Goal: Information Seeking & Learning: Check status

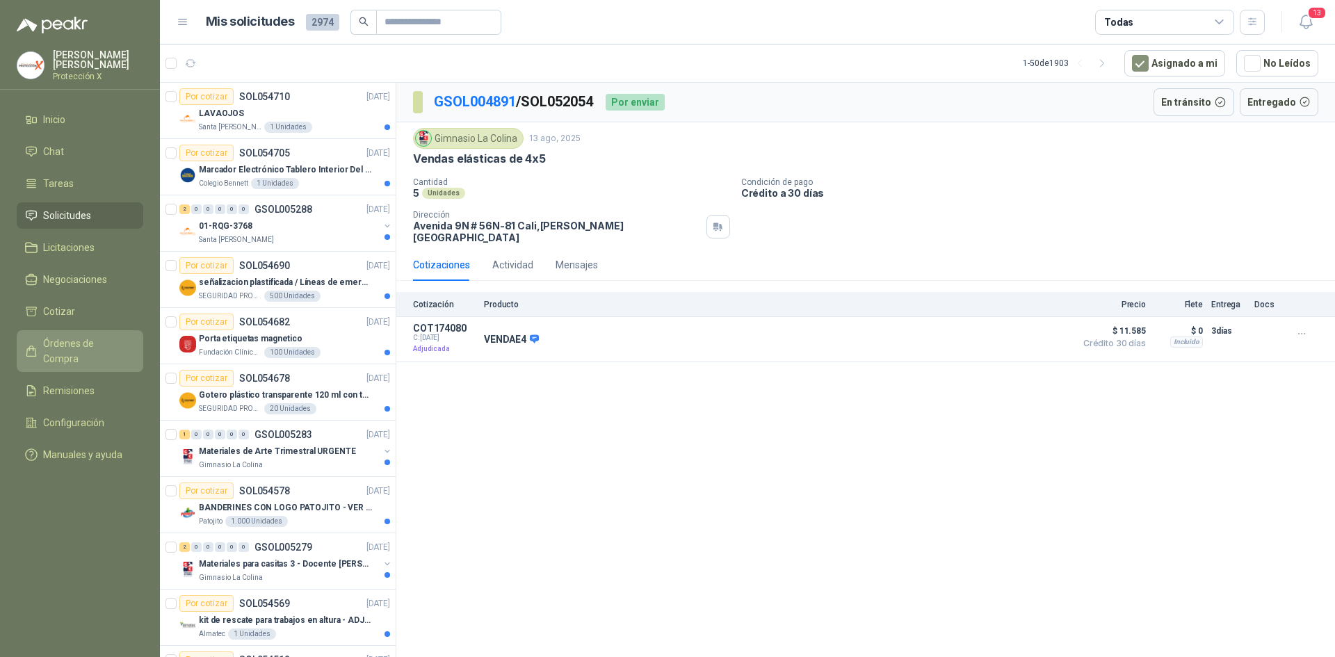
click at [97, 351] on link "Órdenes de Compra" at bounding box center [80, 351] width 127 height 42
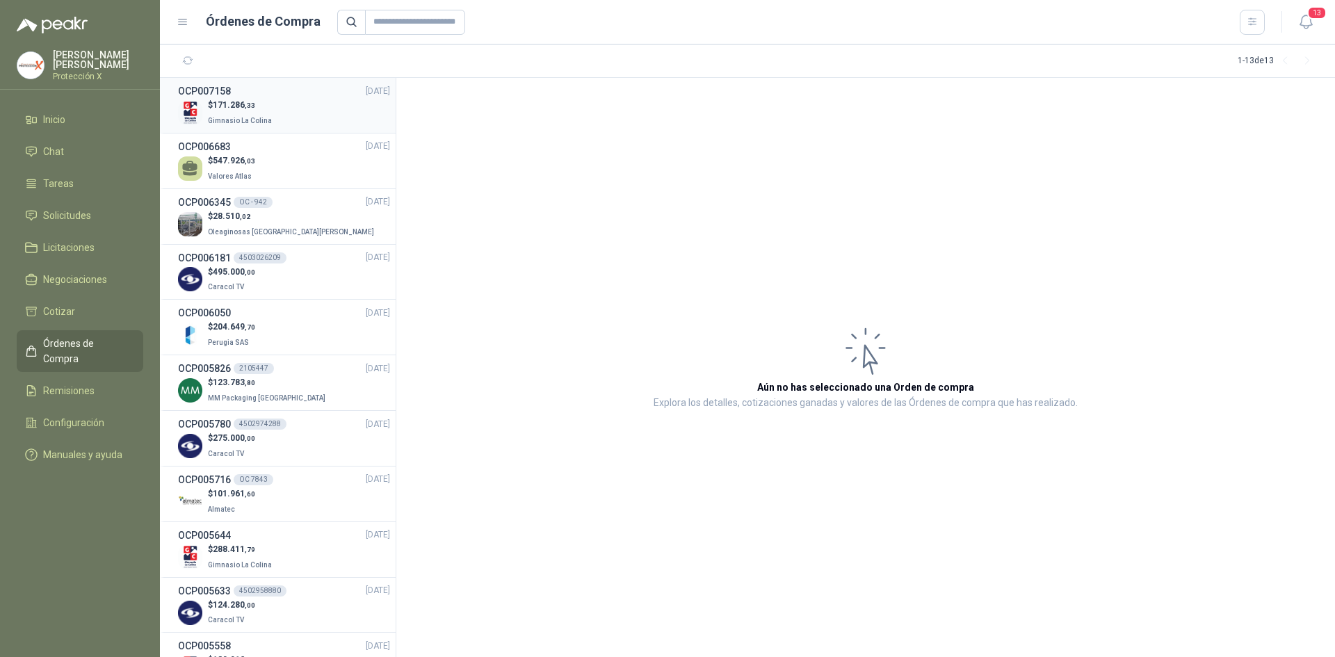
click at [256, 97] on div "OCP007158 [DATE]" at bounding box center [284, 90] width 212 height 15
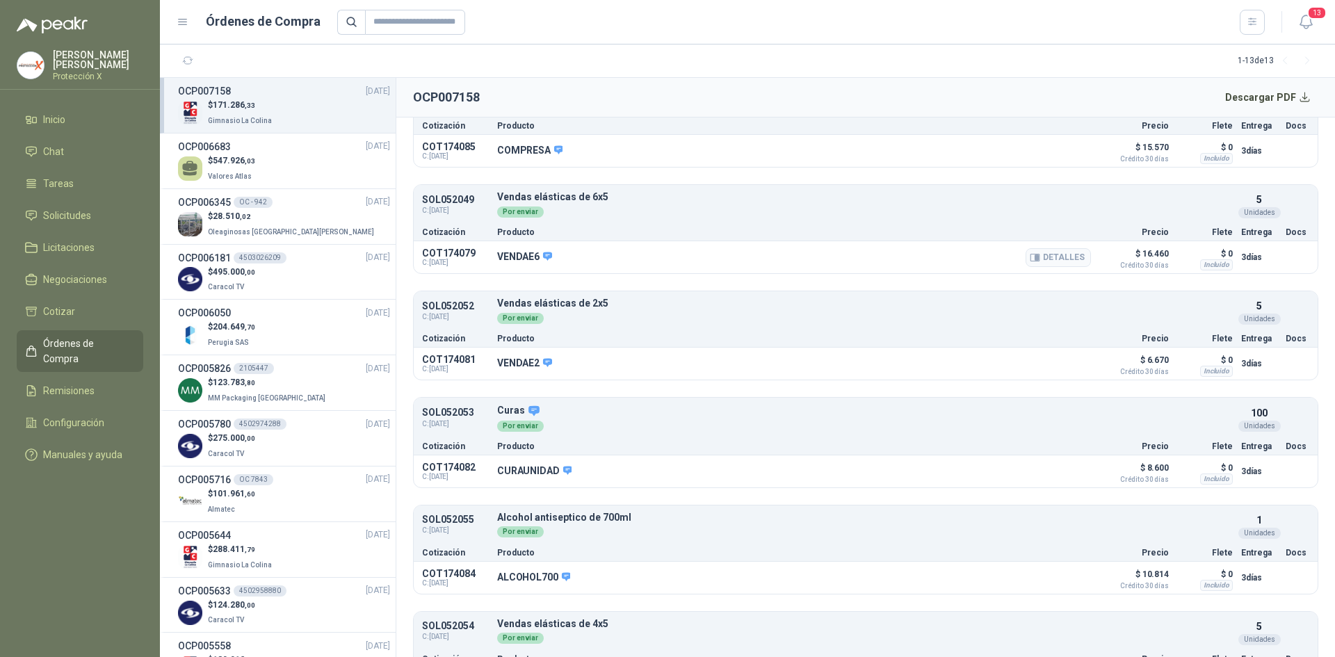
scroll to position [451, 0]
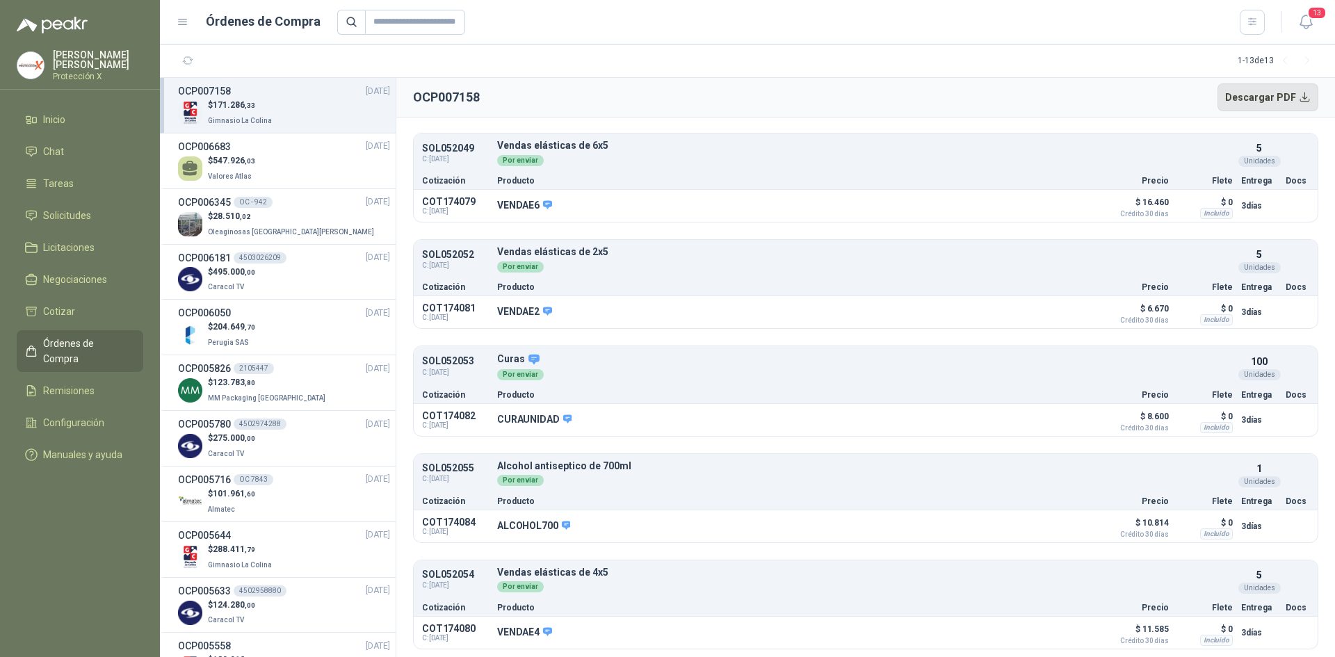
click at [1281, 102] on button "Descargar PDF" at bounding box center [1267, 97] width 101 height 28
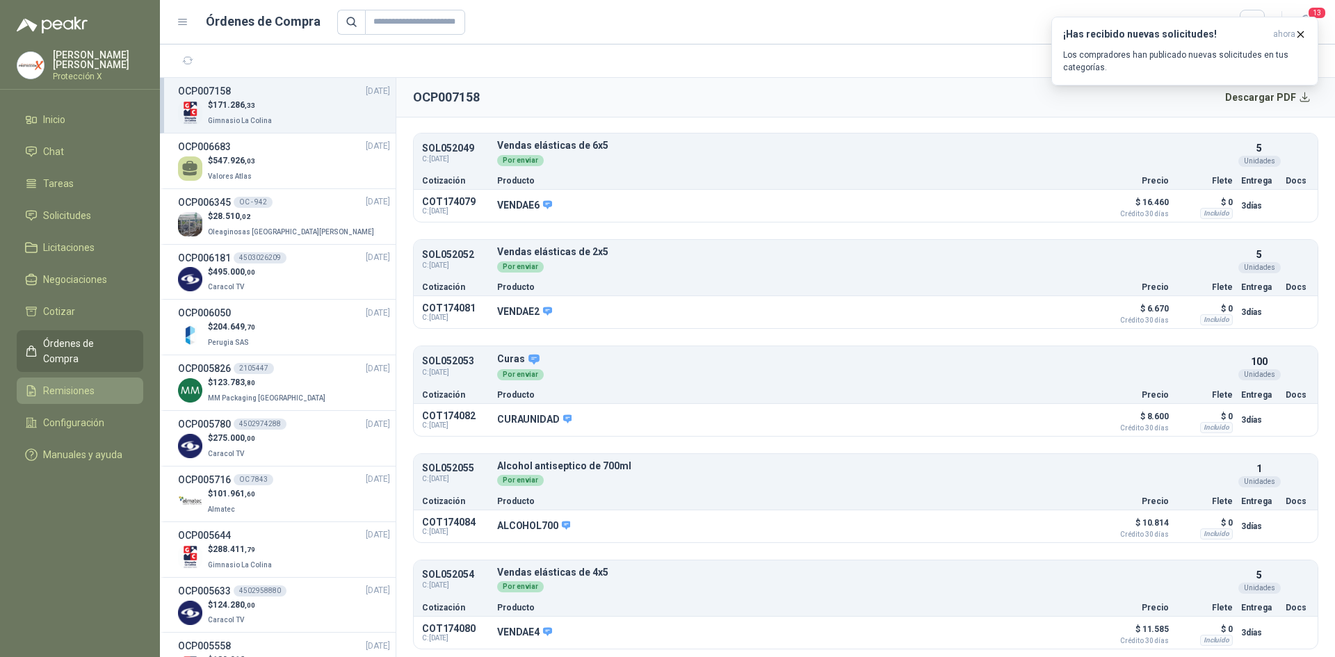
click at [88, 383] on span "Remisiones" at bounding box center [68, 390] width 51 height 15
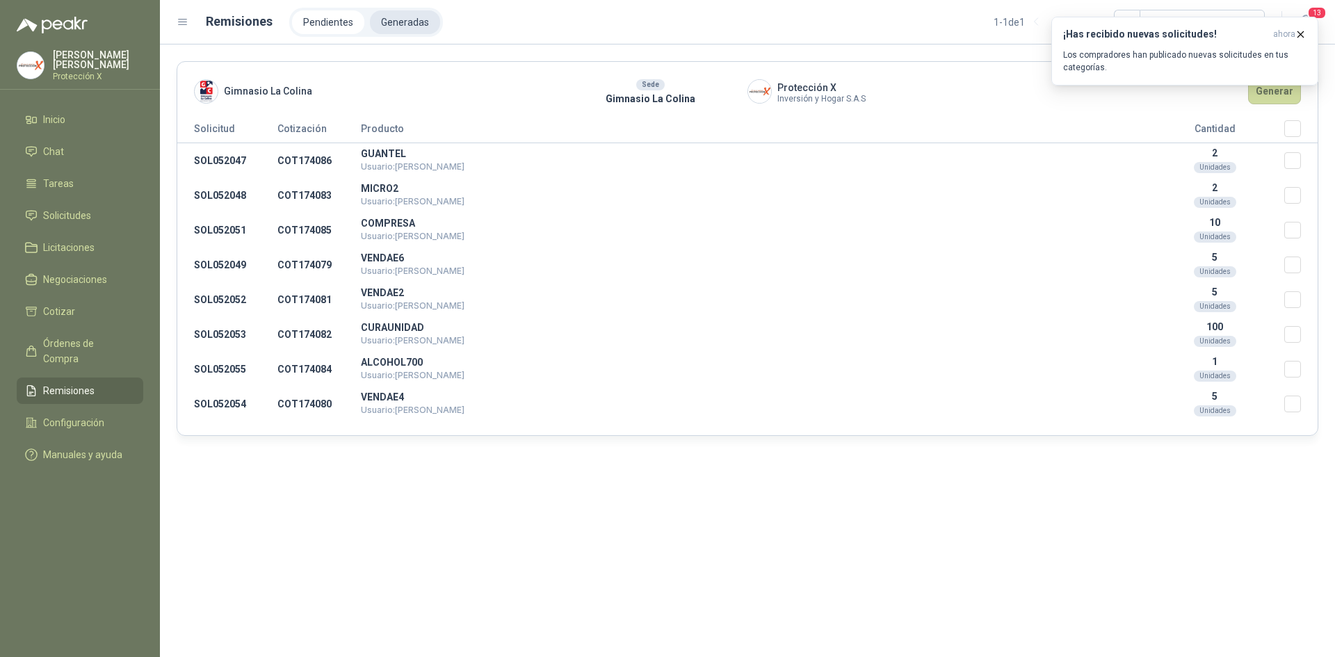
click at [394, 18] on li "Generadas" at bounding box center [405, 22] width 70 height 24
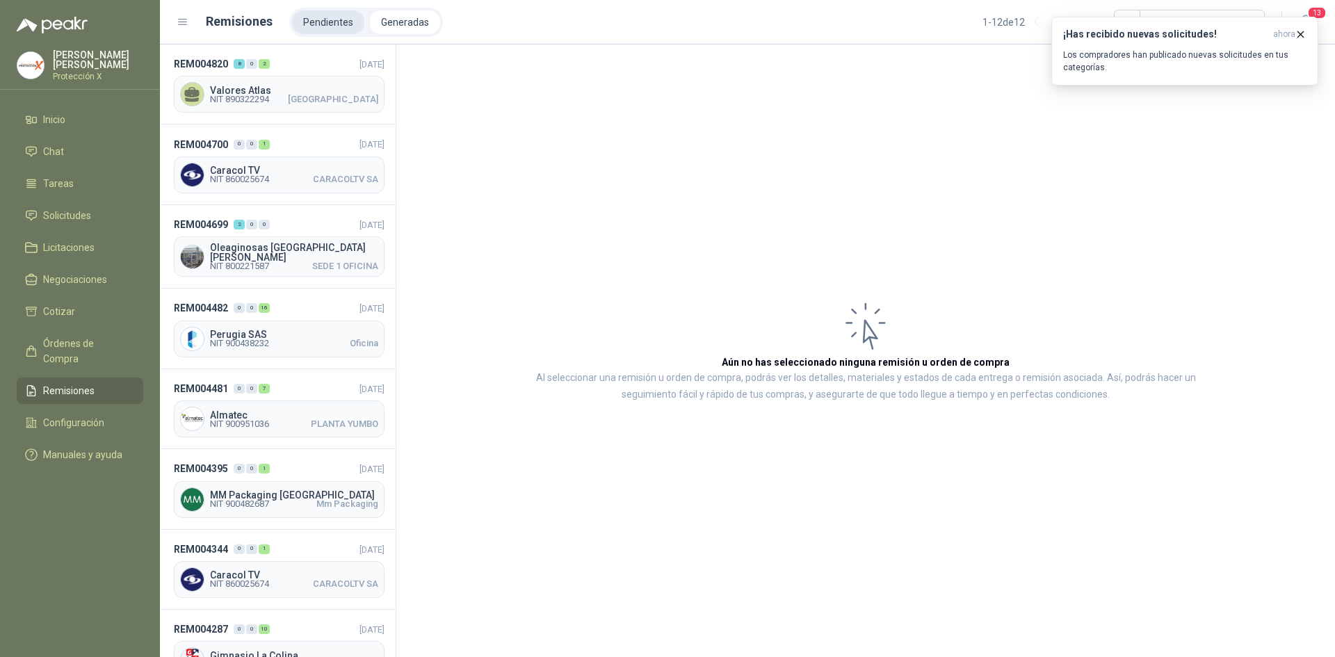
click at [348, 26] on li "Pendientes" at bounding box center [328, 22] width 72 height 24
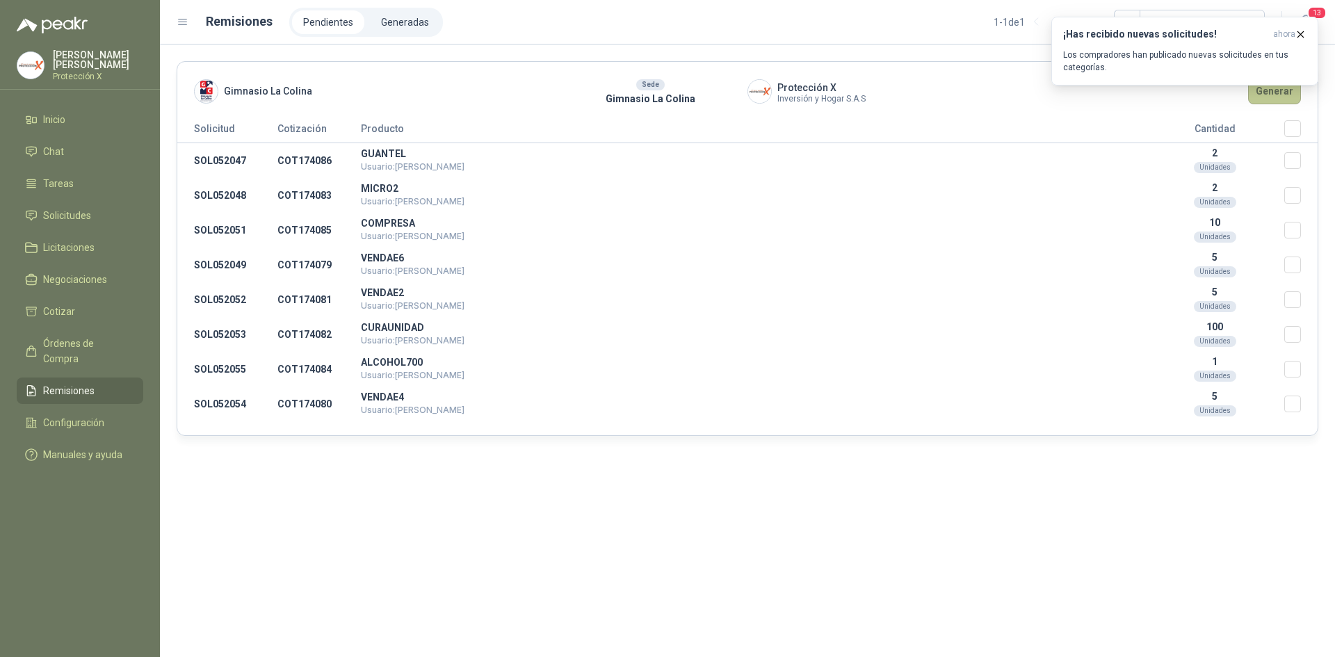
click at [1279, 101] on button "Generar" at bounding box center [1274, 91] width 53 height 26
click at [1280, 101] on button "Generar" at bounding box center [1274, 91] width 53 height 26
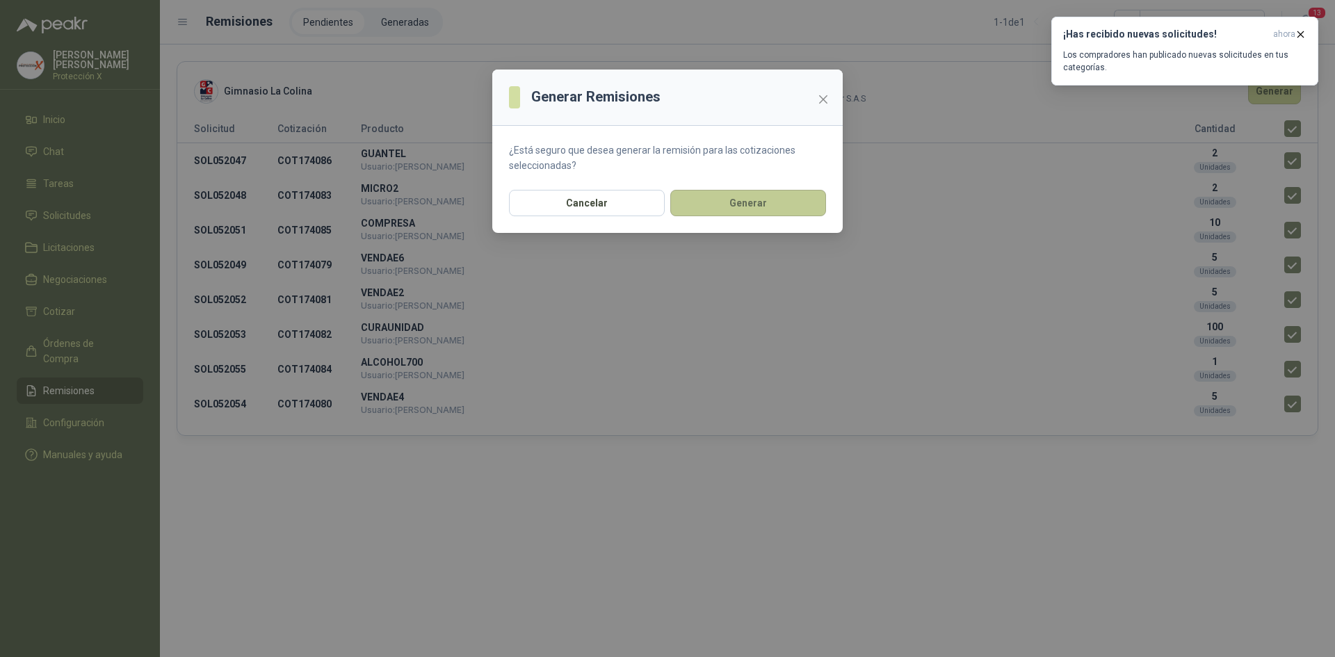
click at [789, 201] on button "Generar" at bounding box center [748, 203] width 156 height 26
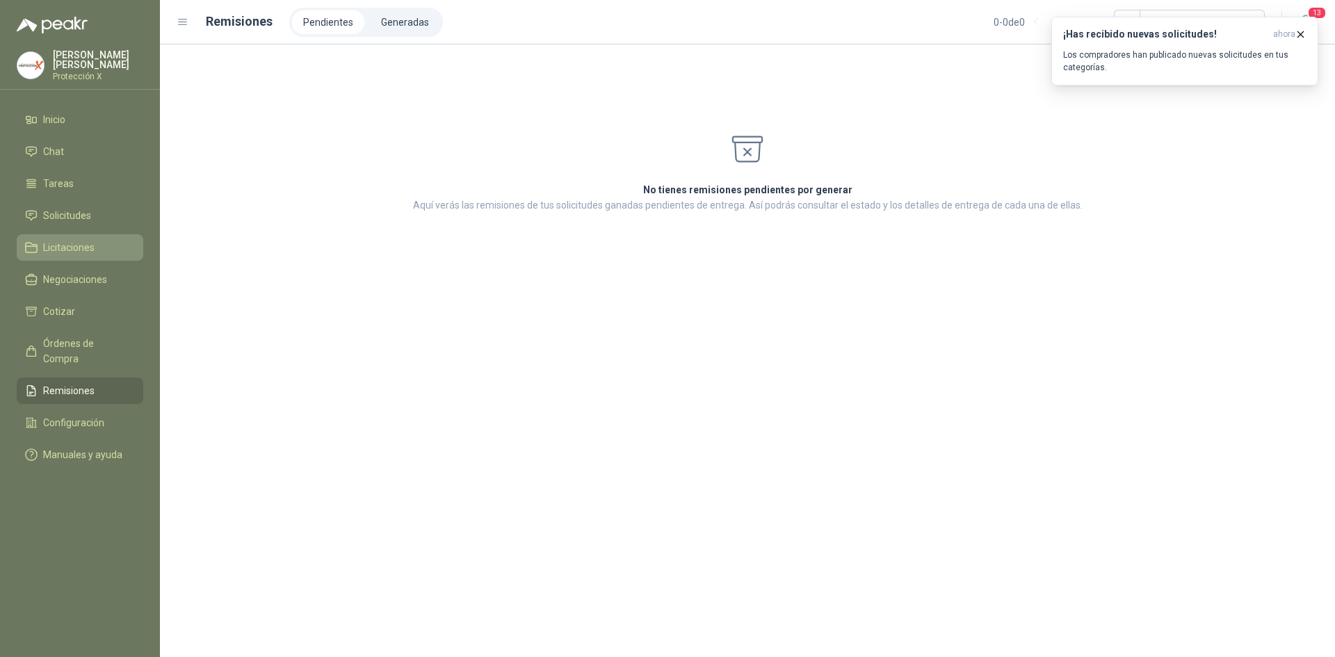
click at [88, 247] on span "Licitaciones" at bounding box center [68, 247] width 51 height 15
click at [88, 222] on link "Solicitudes" at bounding box center [80, 215] width 127 height 26
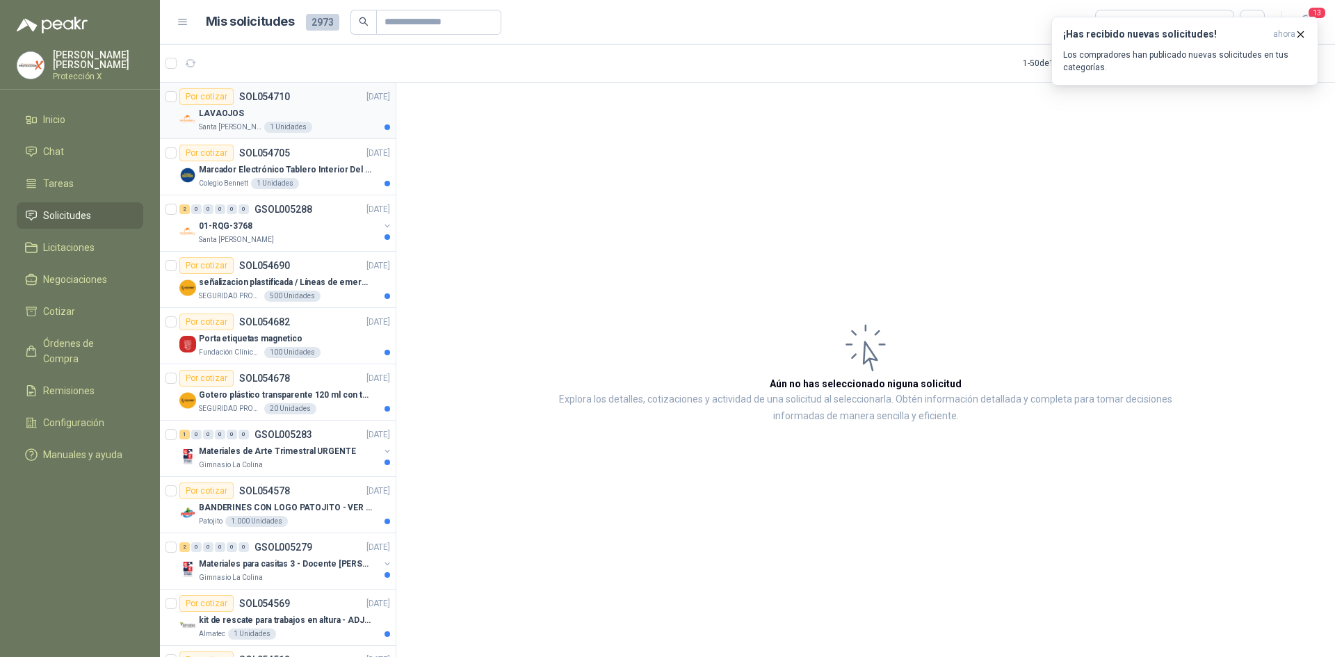
click at [193, 118] on img at bounding box center [187, 119] width 17 height 17
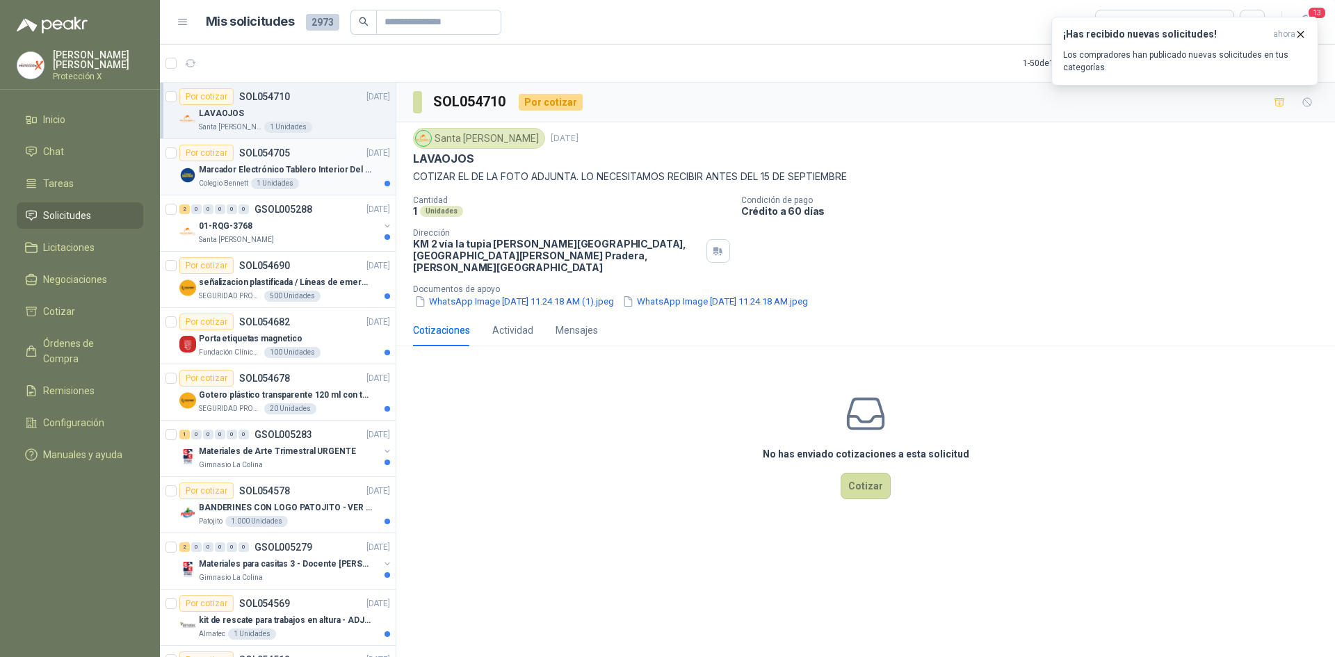
click at [241, 153] on p "SOL054705" at bounding box center [264, 153] width 51 height 10
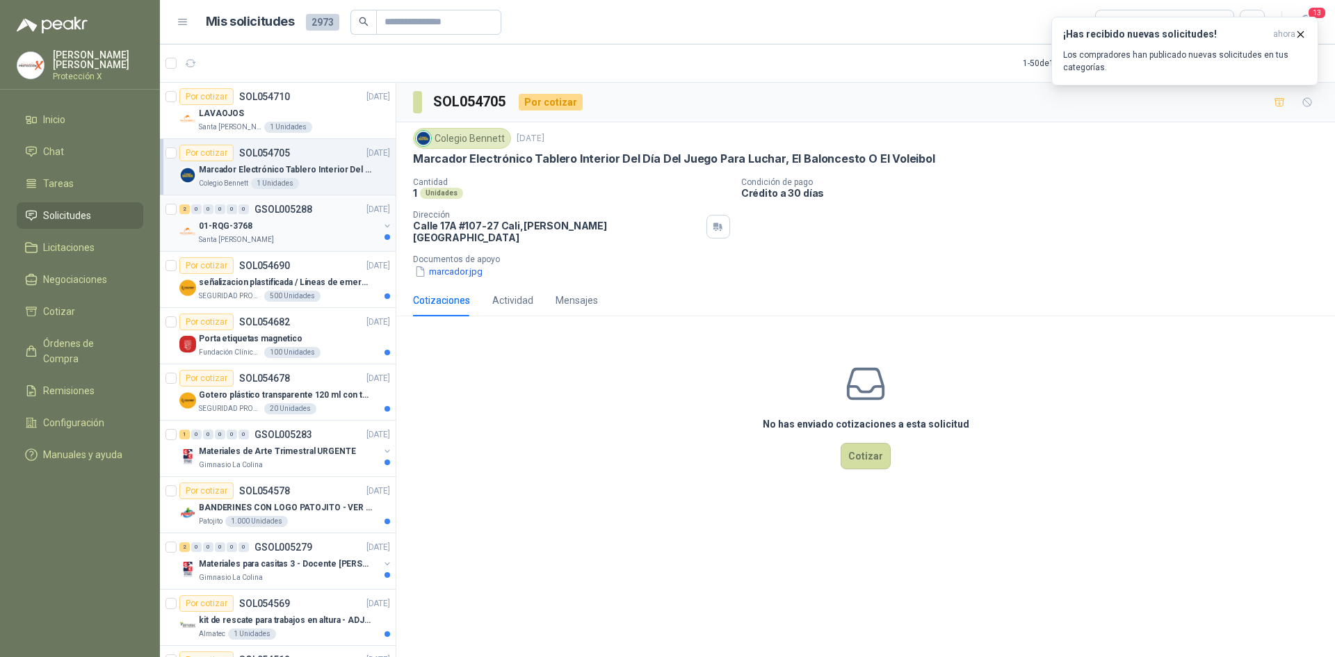
click at [292, 231] on div "01-RQG-3768" at bounding box center [289, 226] width 180 height 17
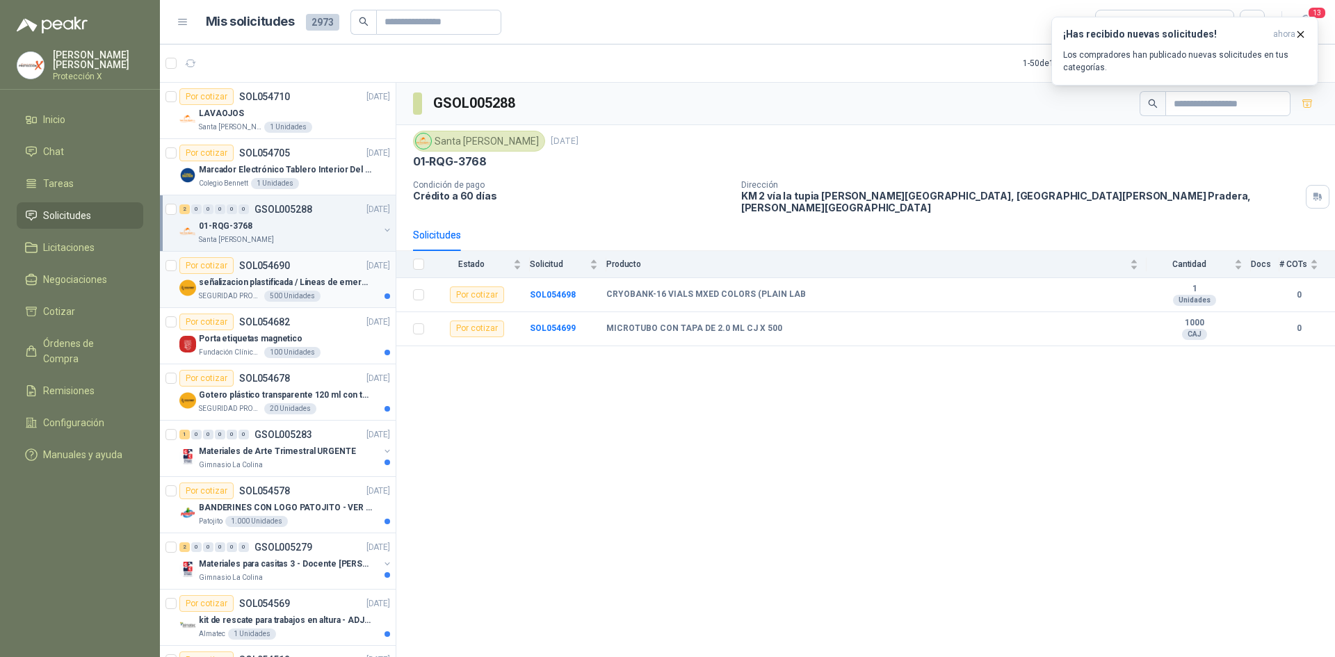
click at [316, 287] on p "señalizacion plastificada / Líneas de emergencia" at bounding box center [285, 282] width 173 height 13
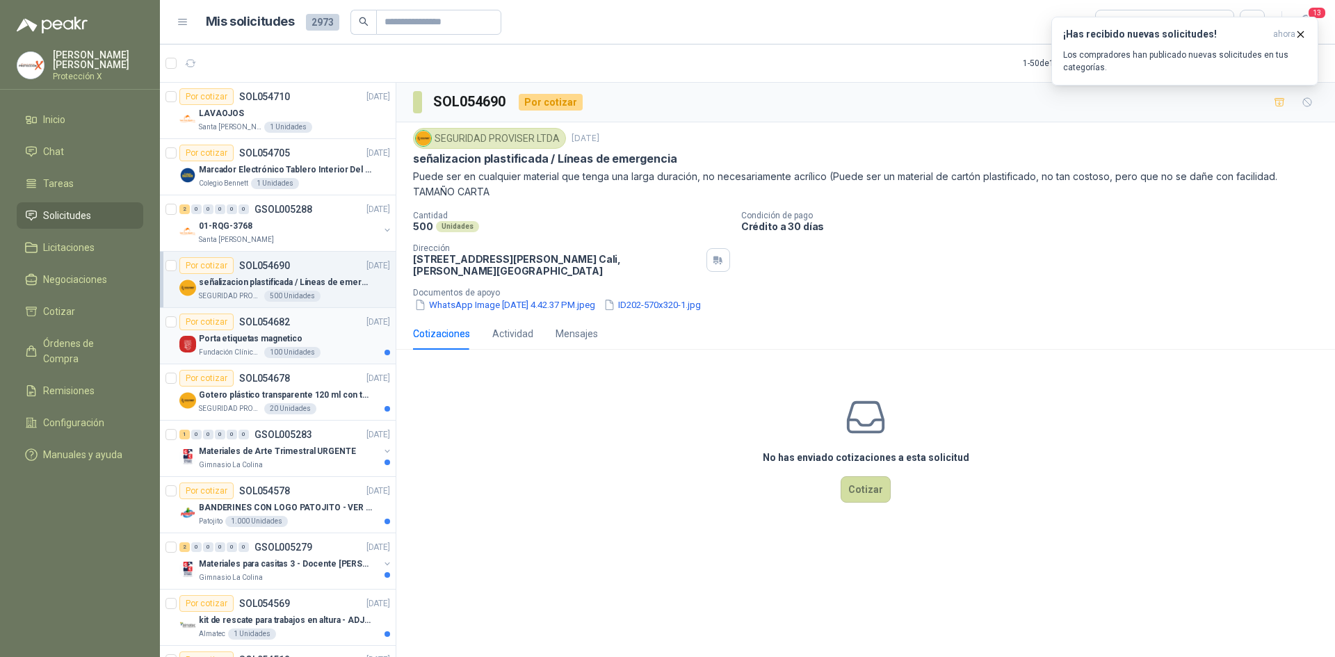
click at [343, 323] on div "Por cotizar SOL054682 [DATE]" at bounding box center [284, 322] width 211 height 17
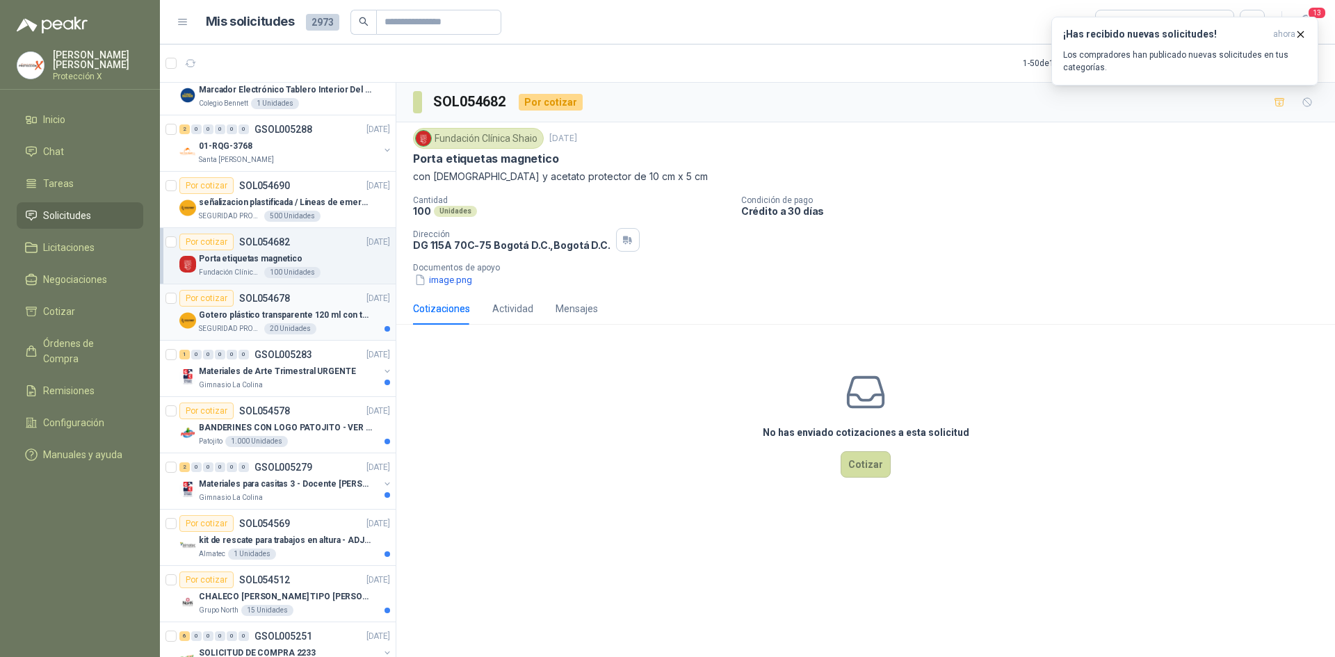
scroll to position [139, 0]
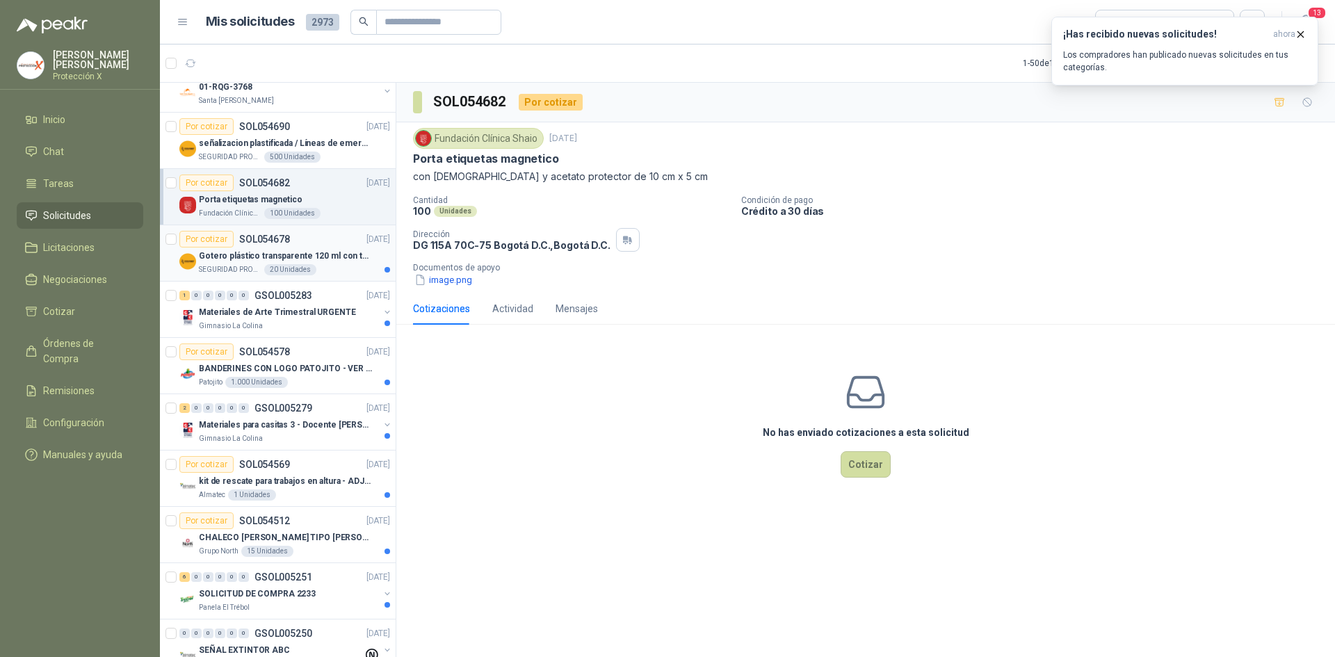
click at [345, 253] on p "Gotero plástico transparente 120 ml con tapa de seguridad" at bounding box center [285, 256] width 173 height 13
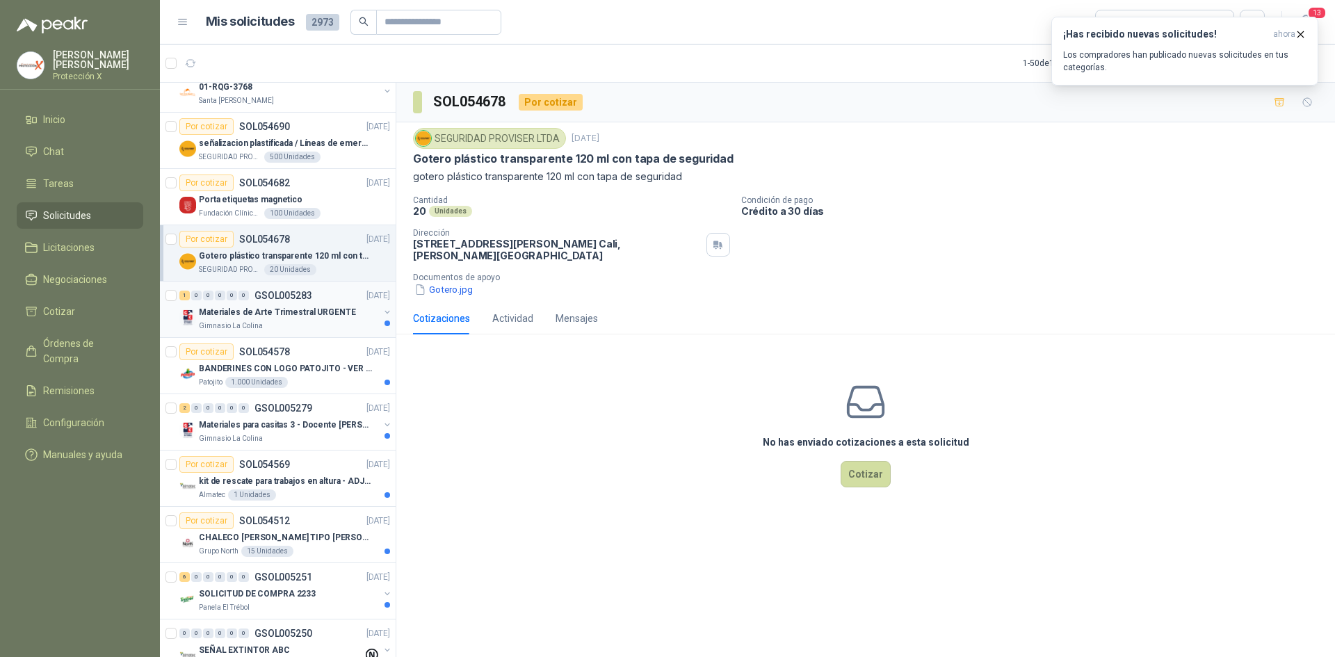
click at [359, 307] on div "Materiales de Arte Trimestral URGENTE" at bounding box center [289, 312] width 180 height 17
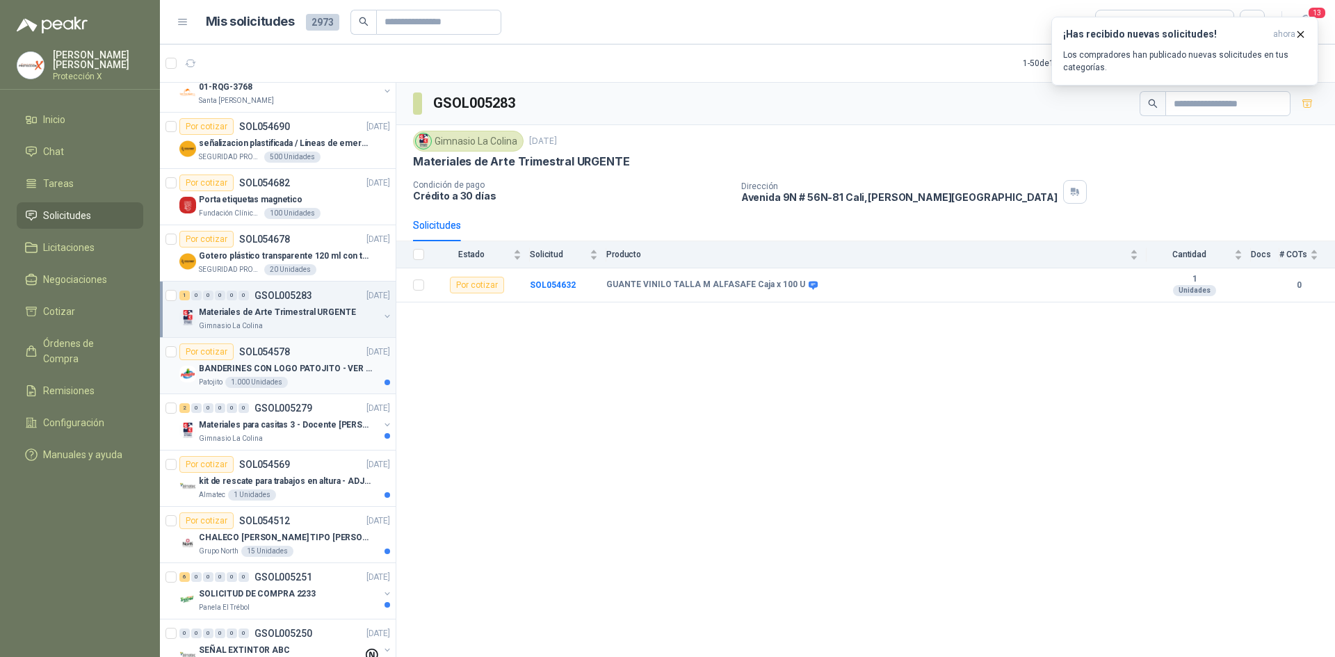
click at [325, 364] on p "BANDERINES CON LOGO PATOJITO - VER DOC ADJUNTO" at bounding box center [285, 368] width 173 height 13
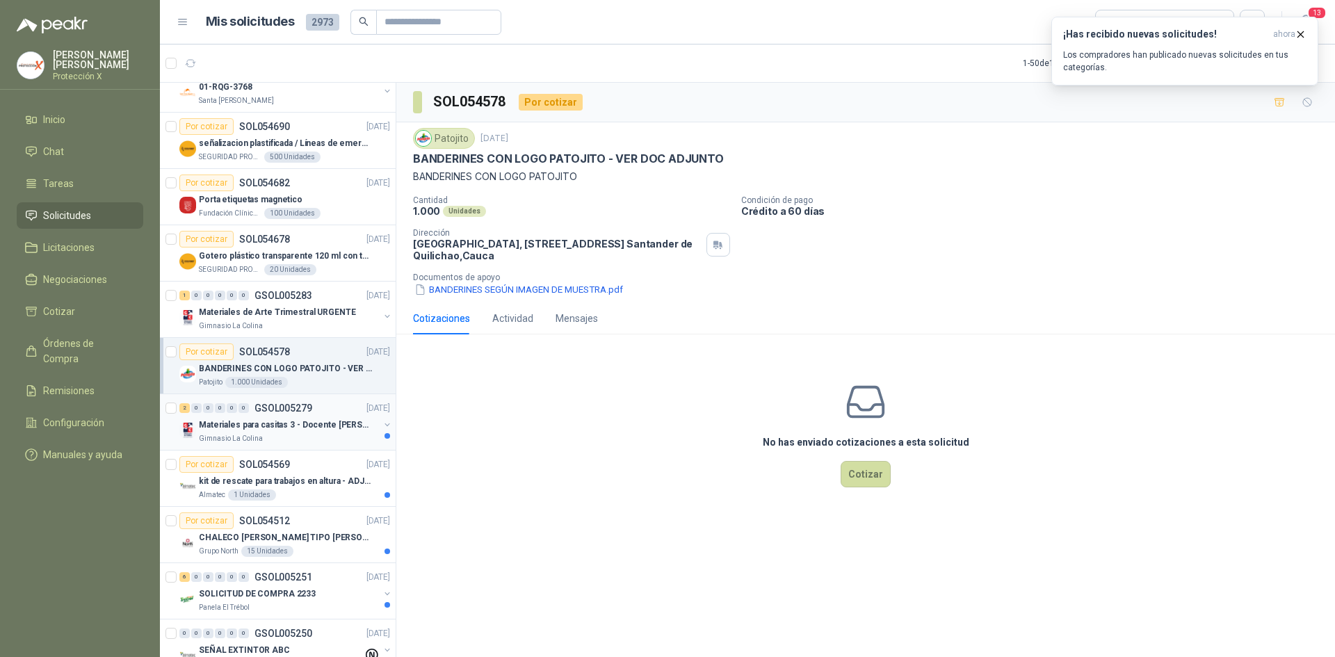
click at [322, 429] on p "Materiales para casitas 3 - Docente [PERSON_NAME]" at bounding box center [285, 424] width 173 height 13
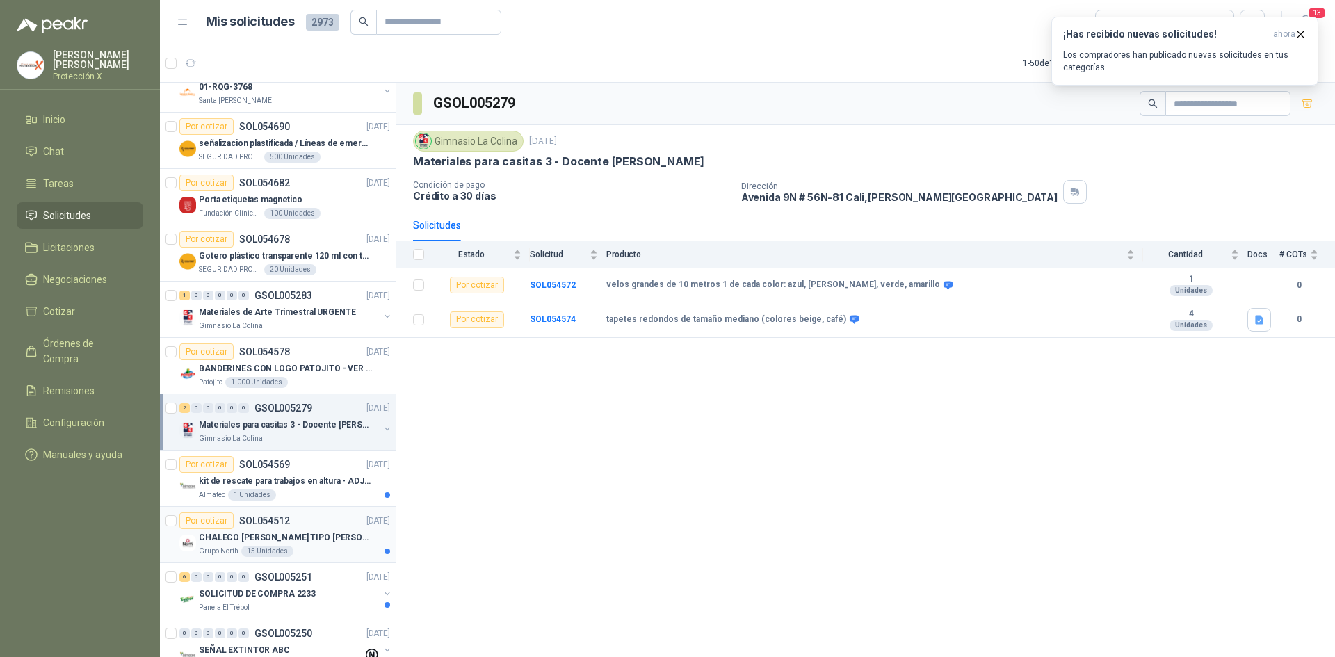
click at [323, 516] on div "Por cotizar SOL054512 [DATE]" at bounding box center [284, 520] width 211 height 17
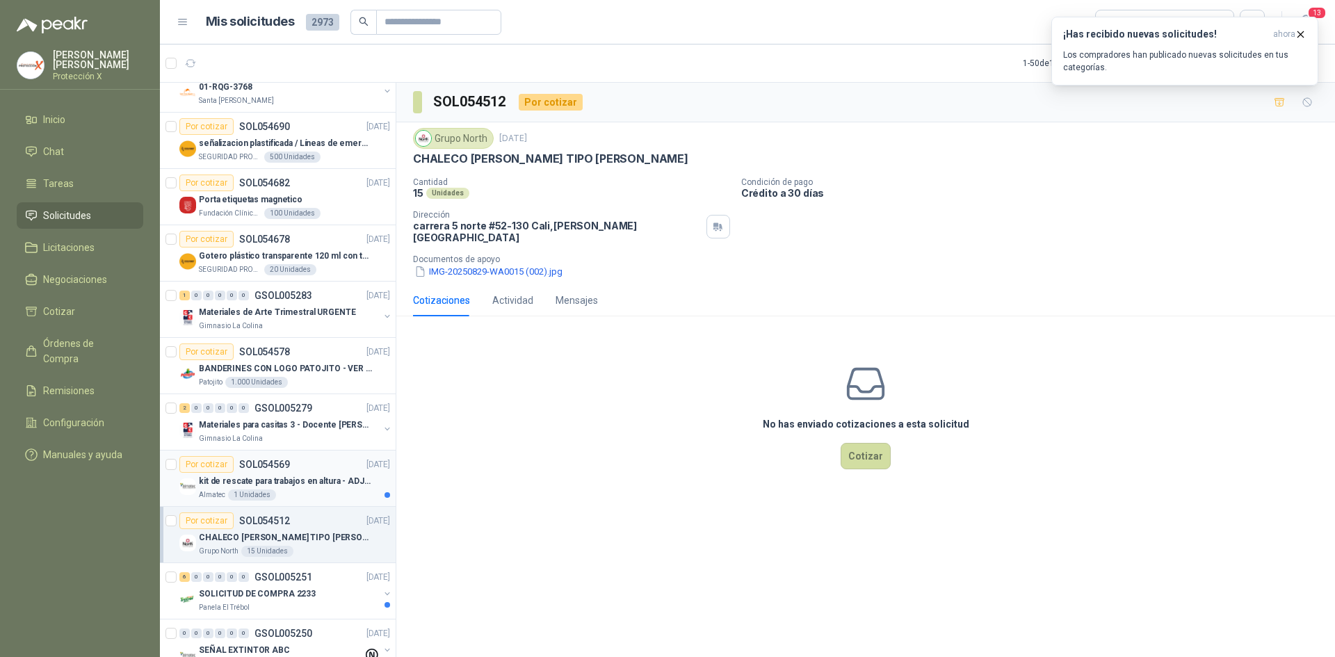
click at [302, 465] on div "Por cotizar SOL054569 [DATE]" at bounding box center [284, 464] width 211 height 17
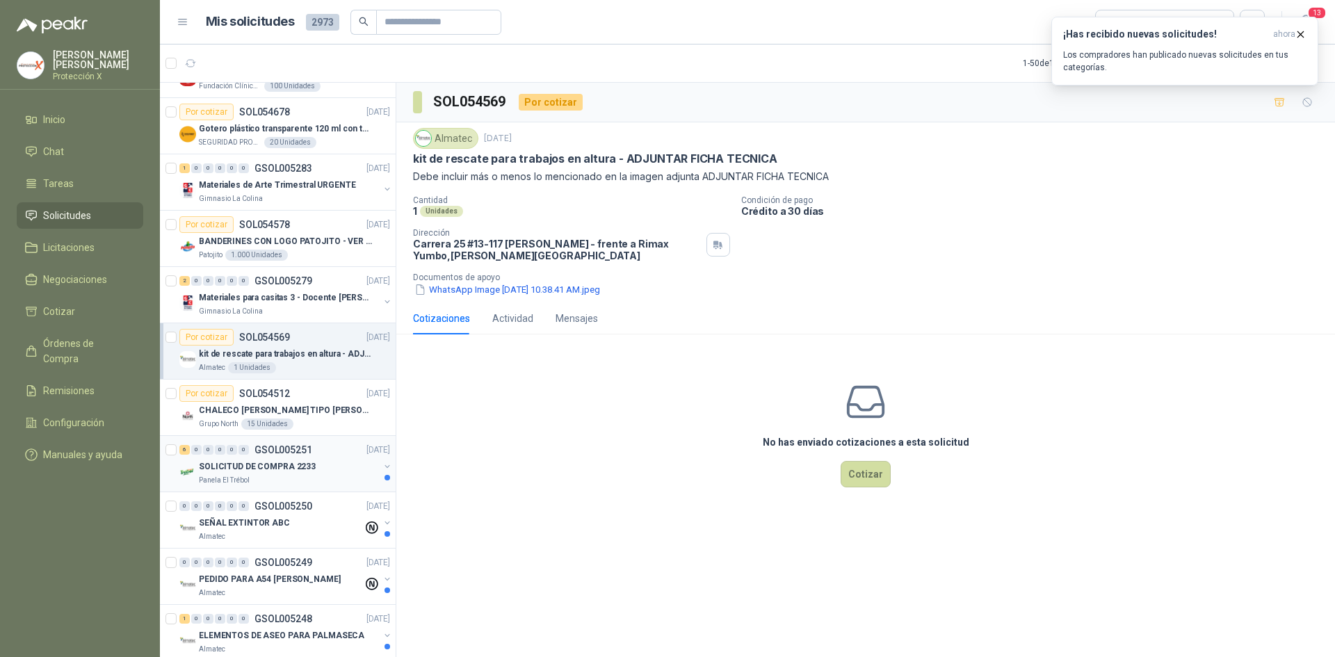
scroll to position [278, 0]
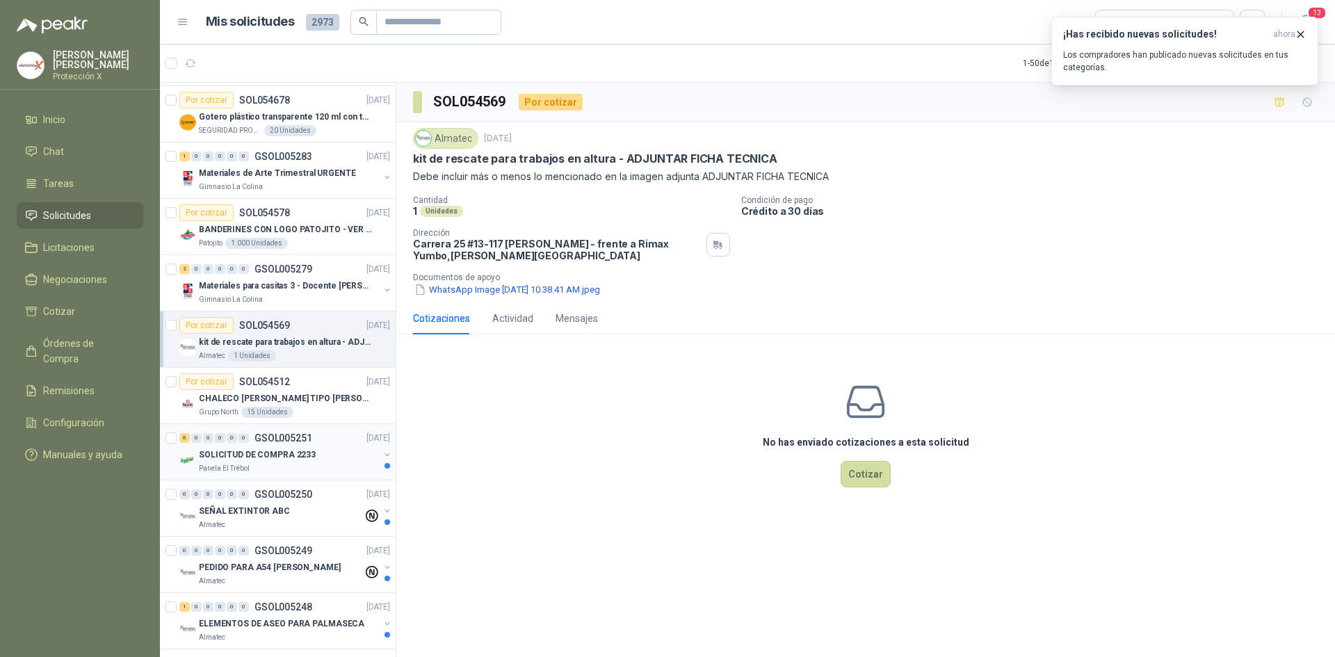
click at [325, 461] on div "SOLICITUD DE COMPRA 2233" at bounding box center [289, 454] width 180 height 17
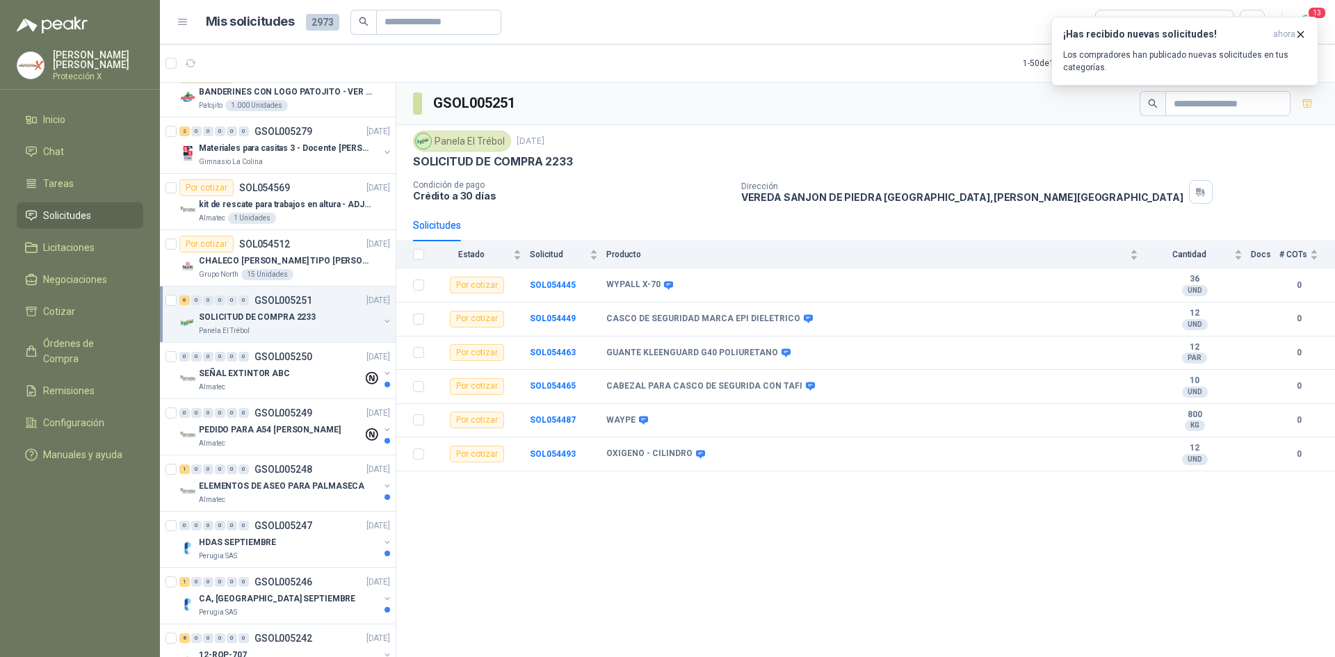
scroll to position [417, 0]
click at [322, 373] on div "SEÑAL EXTINTOR ABC" at bounding box center [281, 372] width 164 height 17
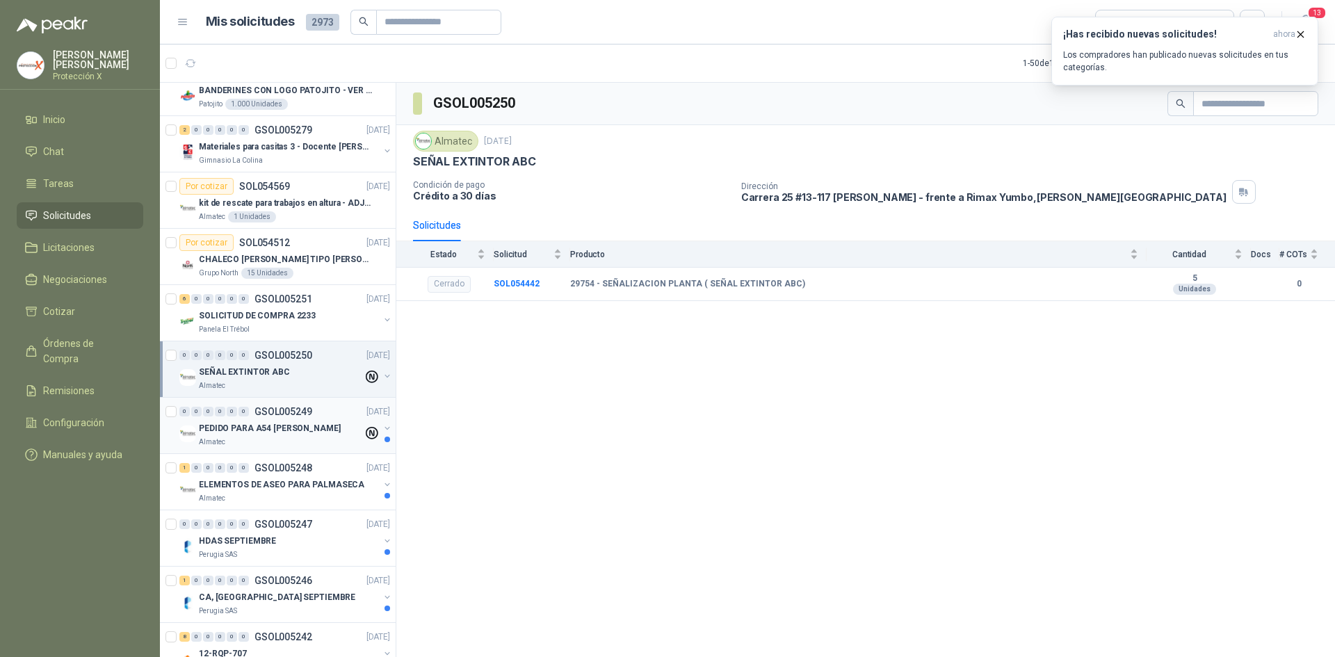
click at [292, 416] on p "GSOL005249" at bounding box center [283, 412] width 58 height 10
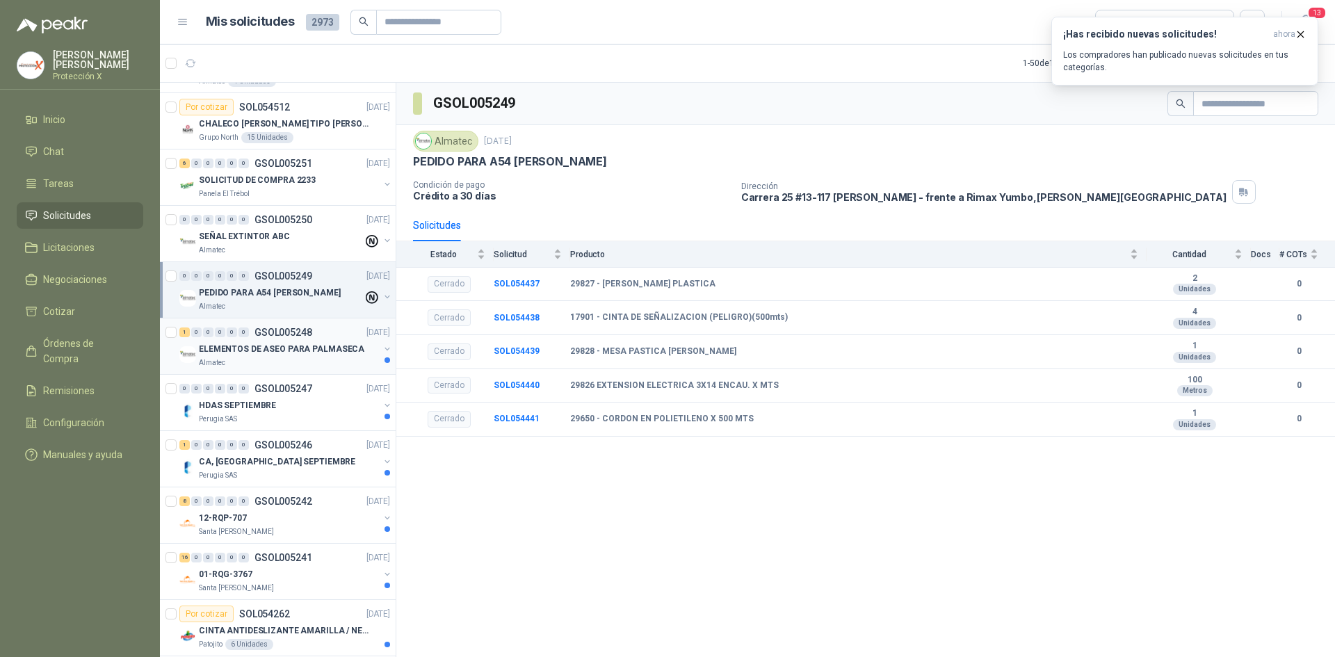
scroll to position [556, 0]
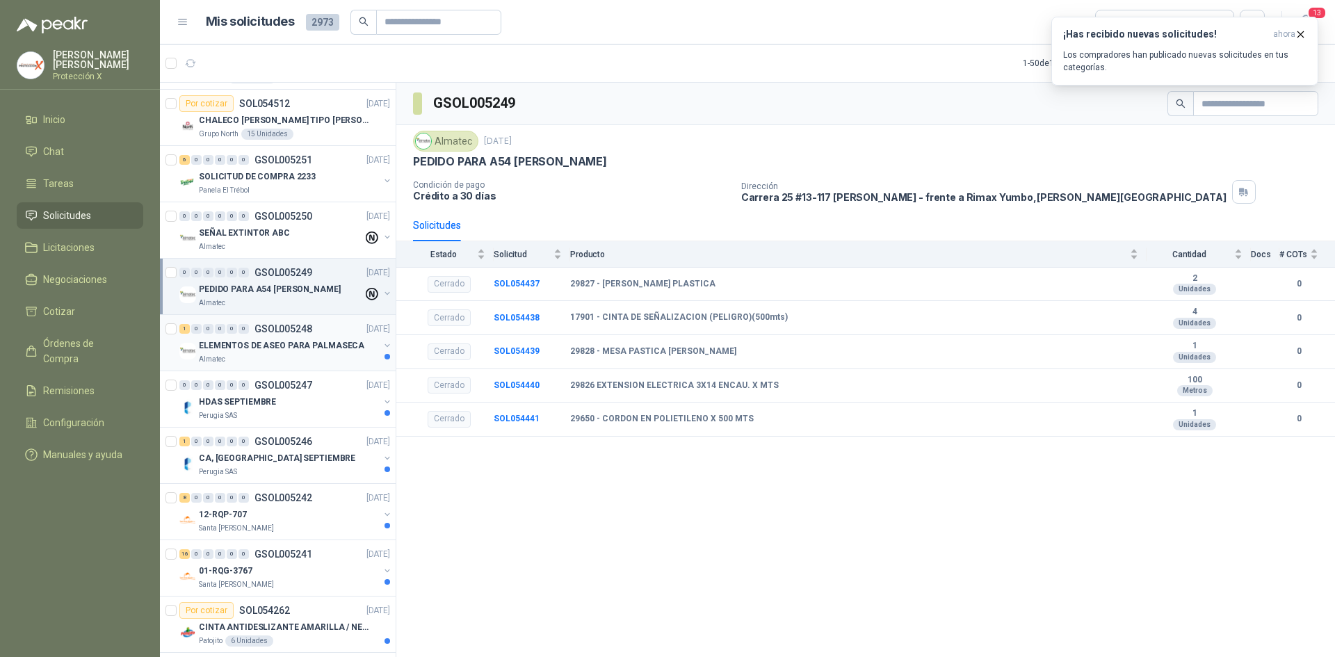
click at [299, 353] on div "ELEMENTOS DE ASEO PARA PALMASECA" at bounding box center [289, 345] width 180 height 17
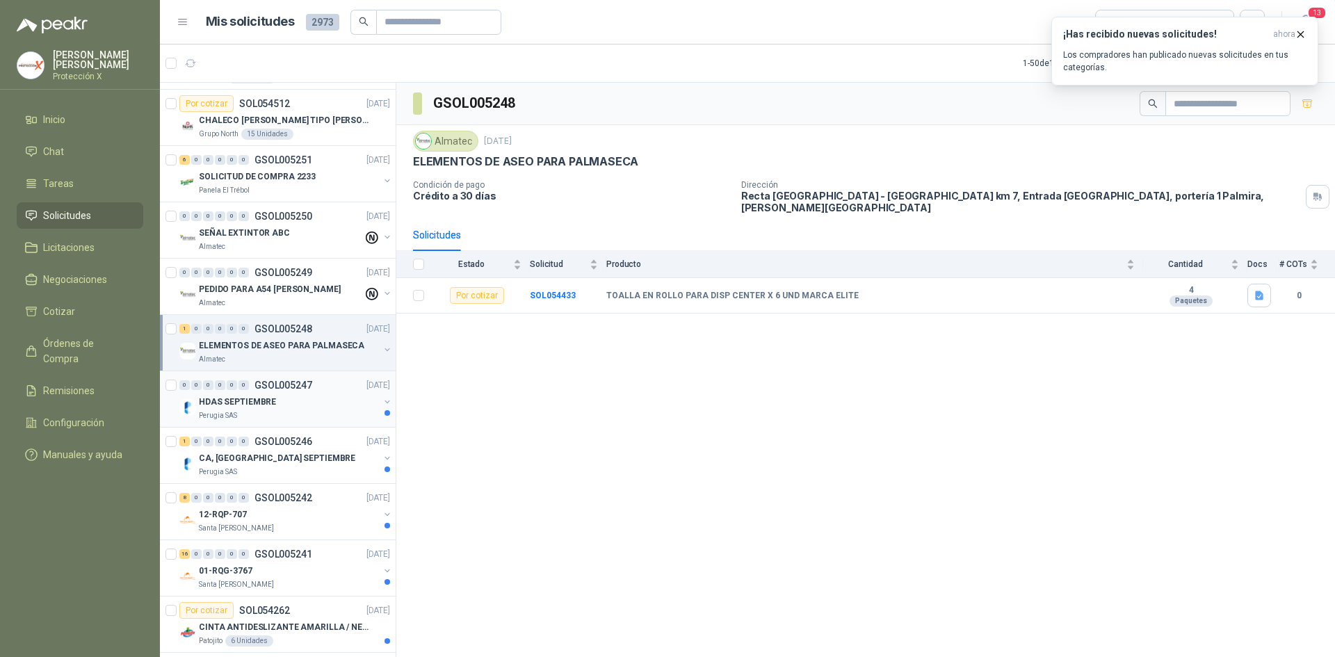
click at [302, 389] on p "GSOL005247" at bounding box center [283, 385] width 58 height 10
